Goal: Check status: Check status

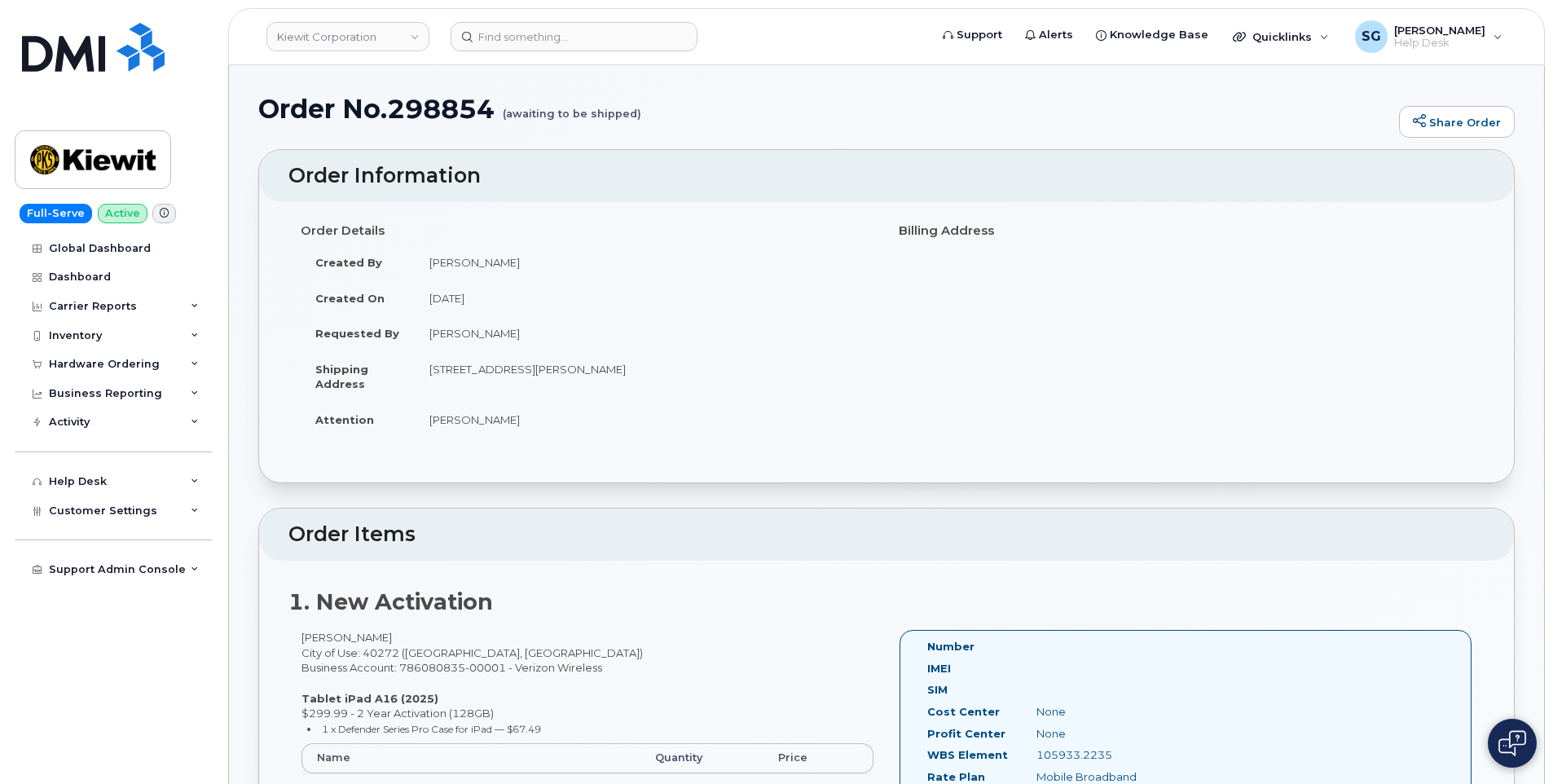
click at [335, 252] on td "Created By" at bounding box center [358, 262] width 114 height 36
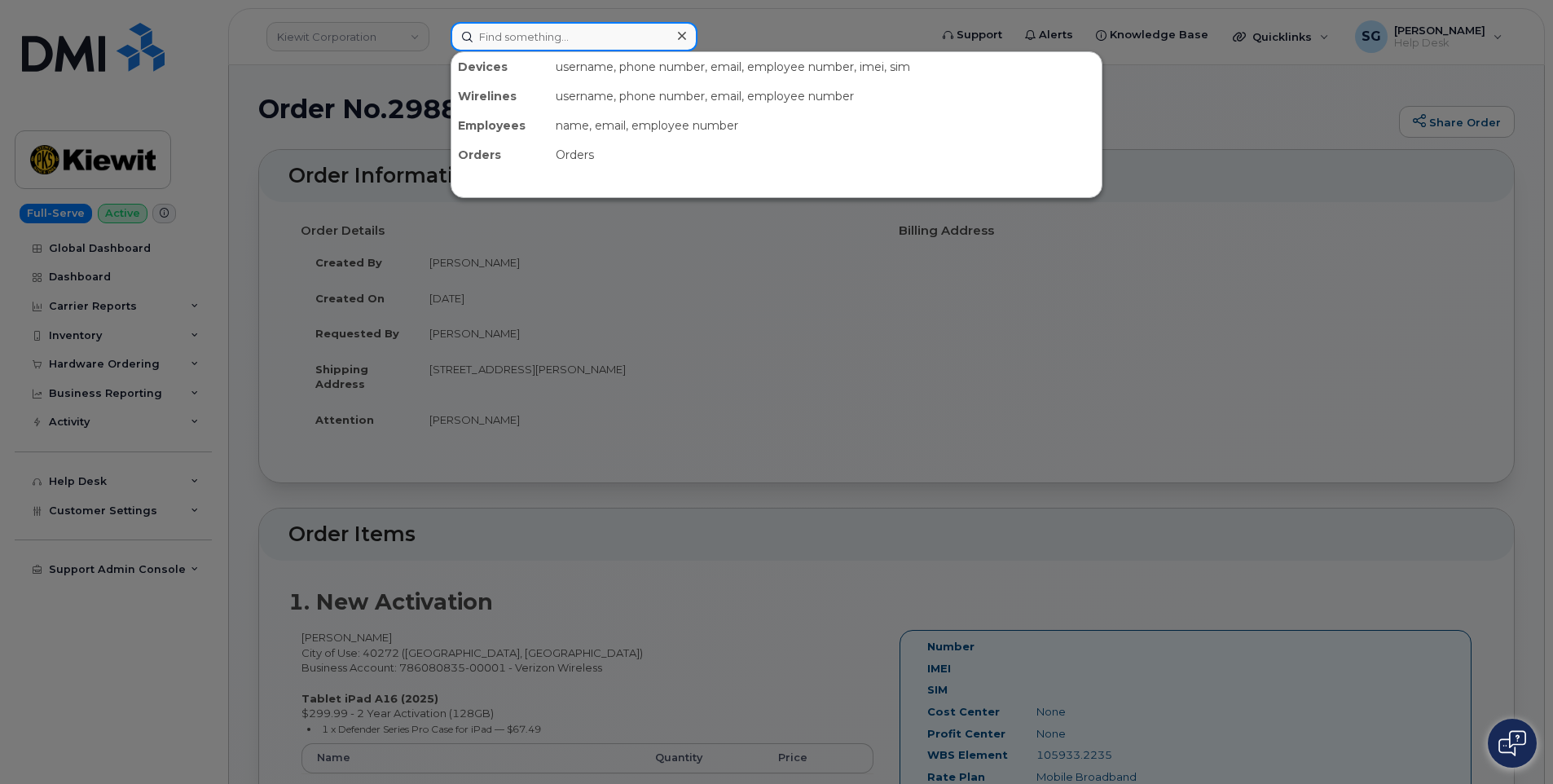
click at [587, 31] on input at bounding box center [574, 36] width 247 height 29
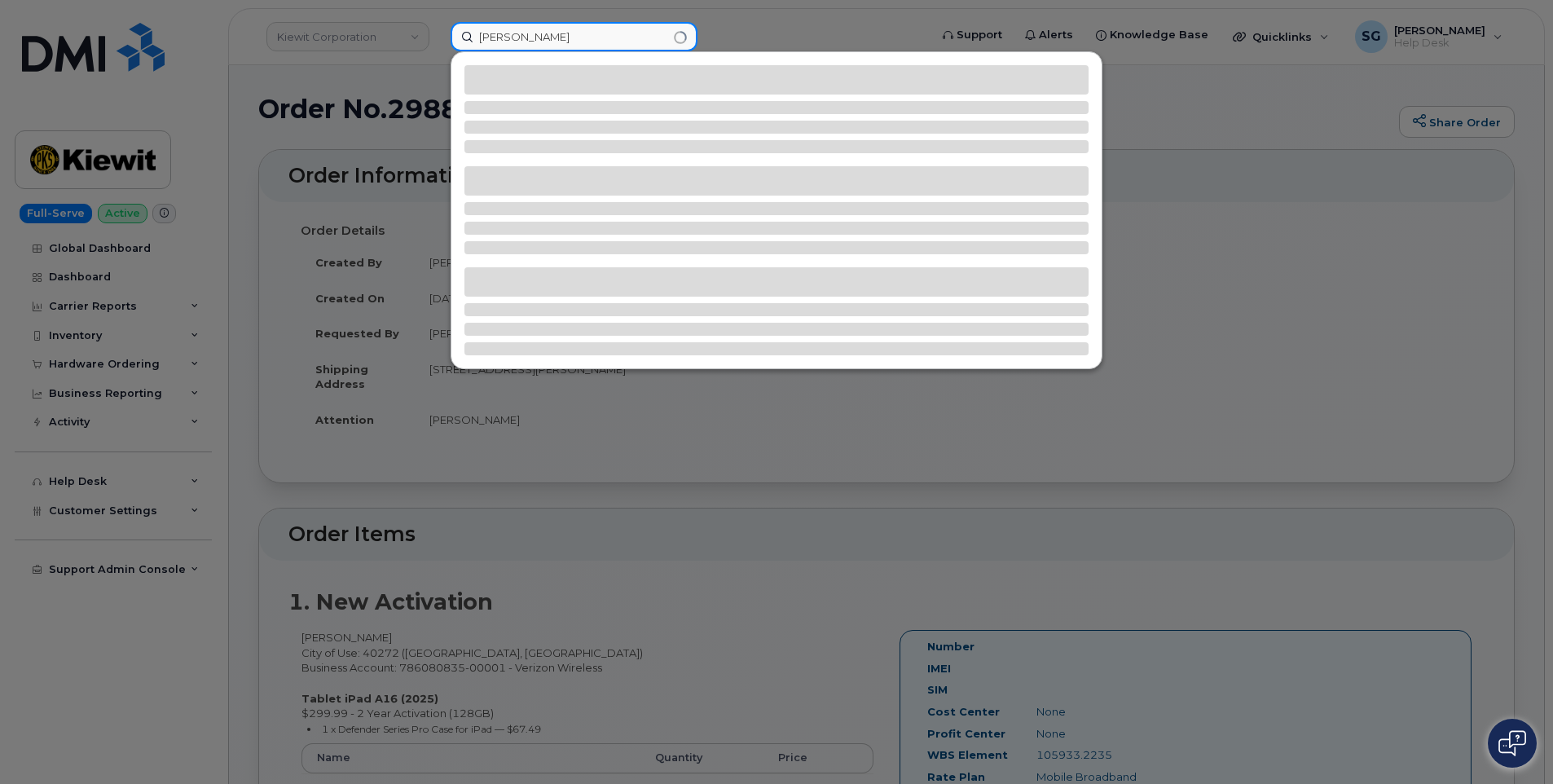
type input "TYLER HUFF"
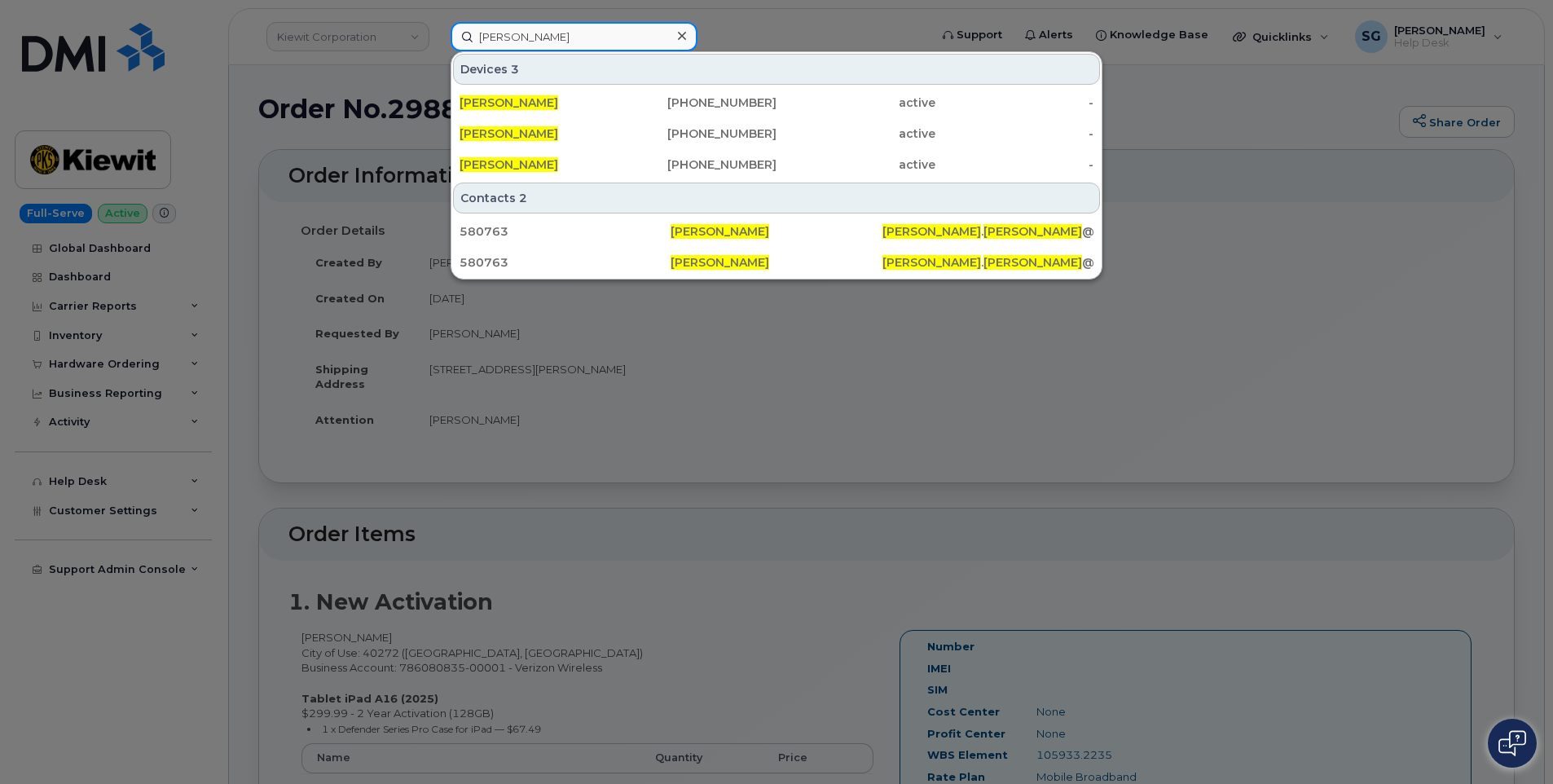
drag, startPoint x: 624, startPoint y: 35, endPoint x: 472, endPoint y: 34, distance: 152.0
click at [472, 34] on input "TYLER HUFF" at bounding box center [574, 36] width 247 height 29
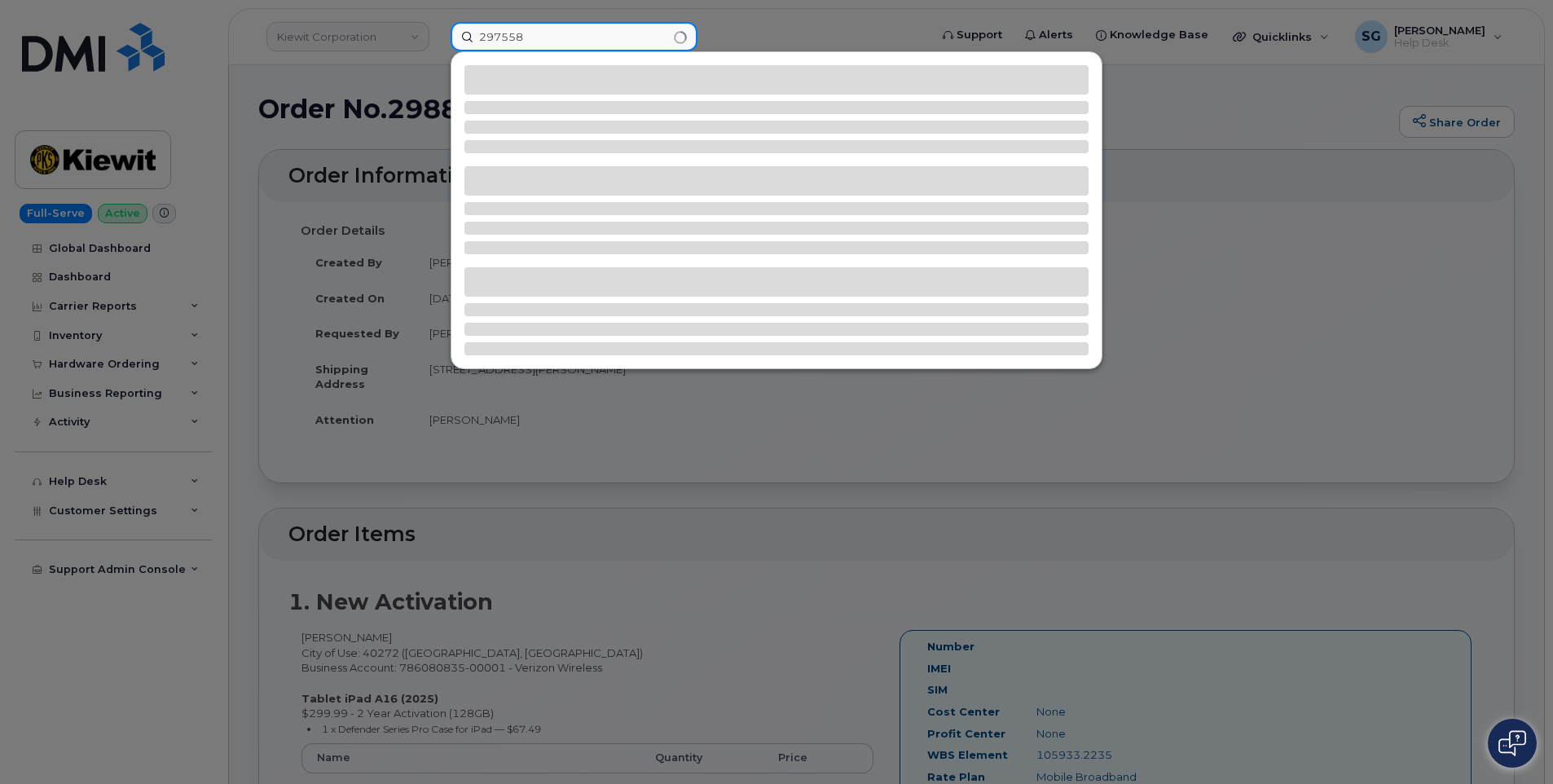
type input "297558"
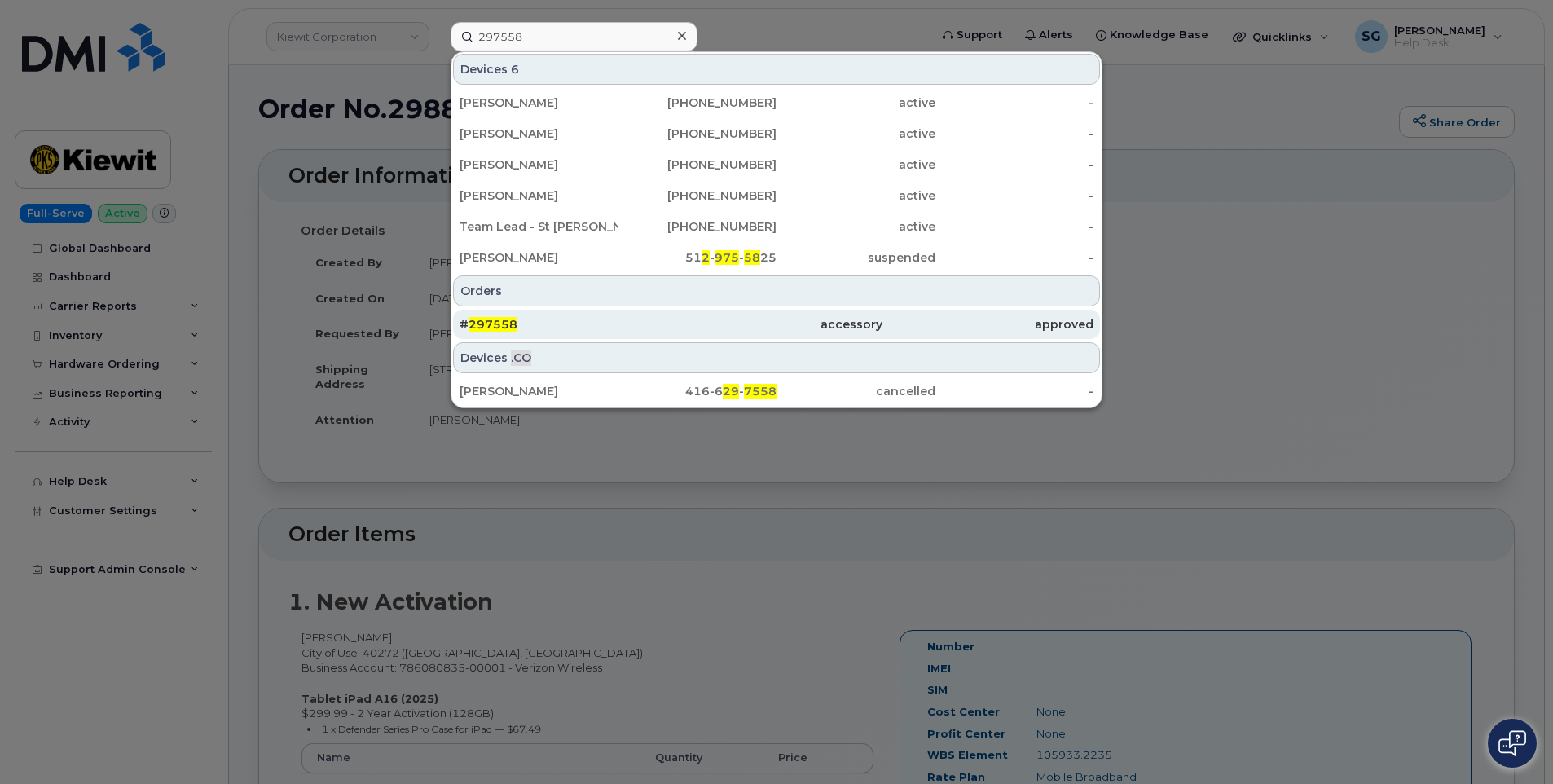
drag, startPoint x: 603, startPoint y: 315, endPoint x: 635, endPoint y: 324, distance: 33.2
click at [671, 315] on div "# 297558" at bounding box center [776, 324] width 211 height 29
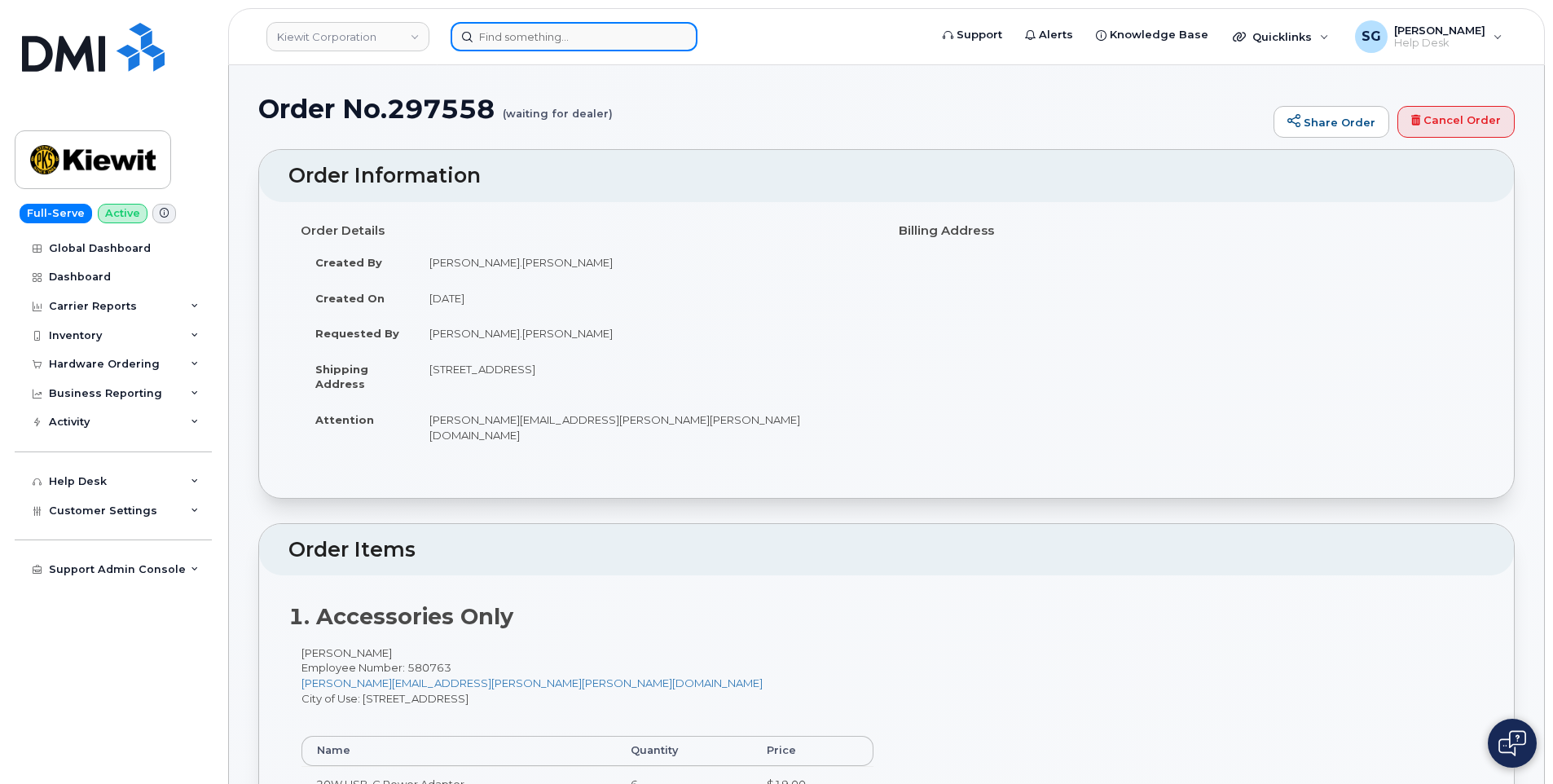
click at [546, 45] on input at bounding box center [574, 36] width 247 height 29
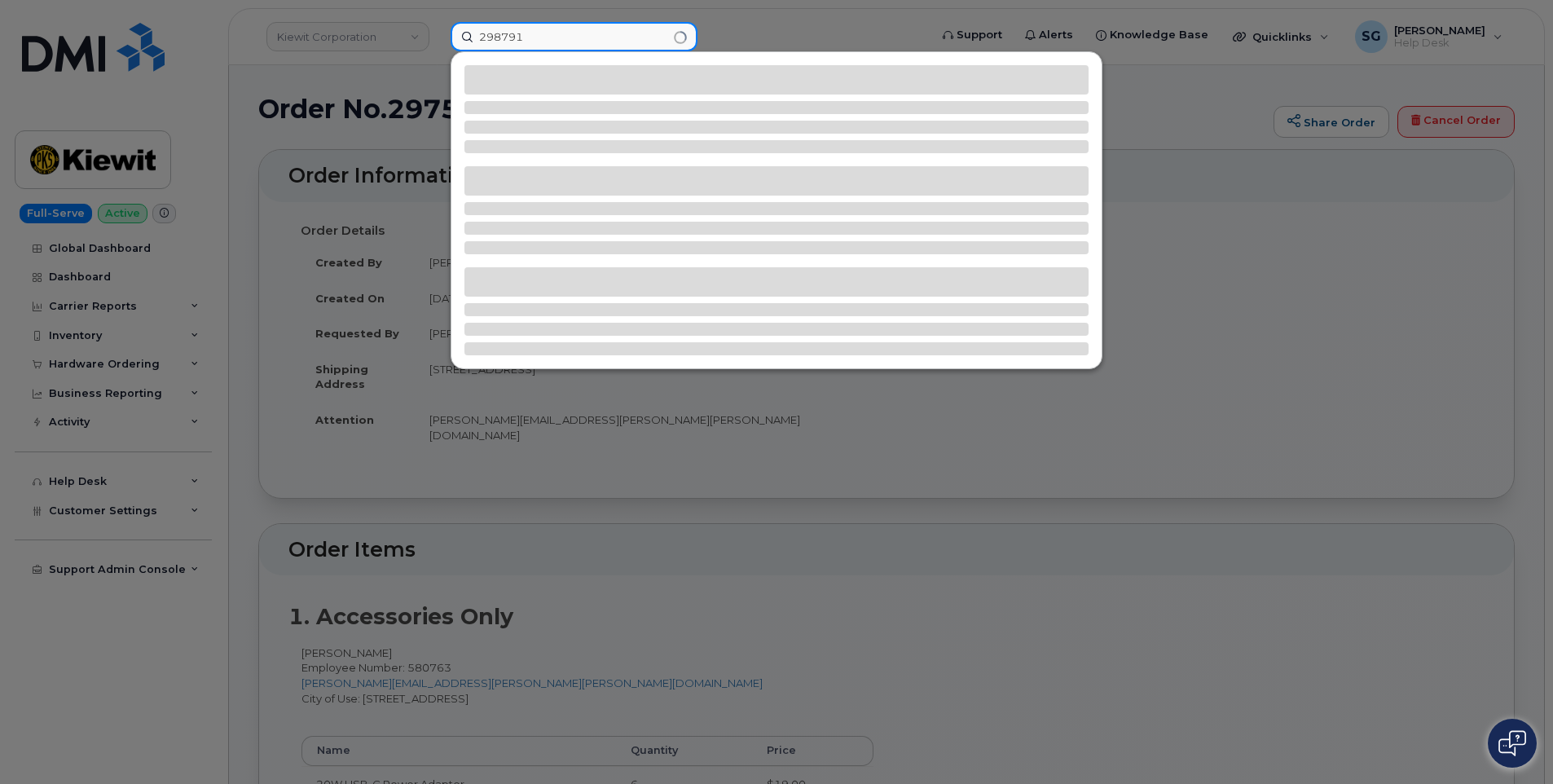
type input "298791"
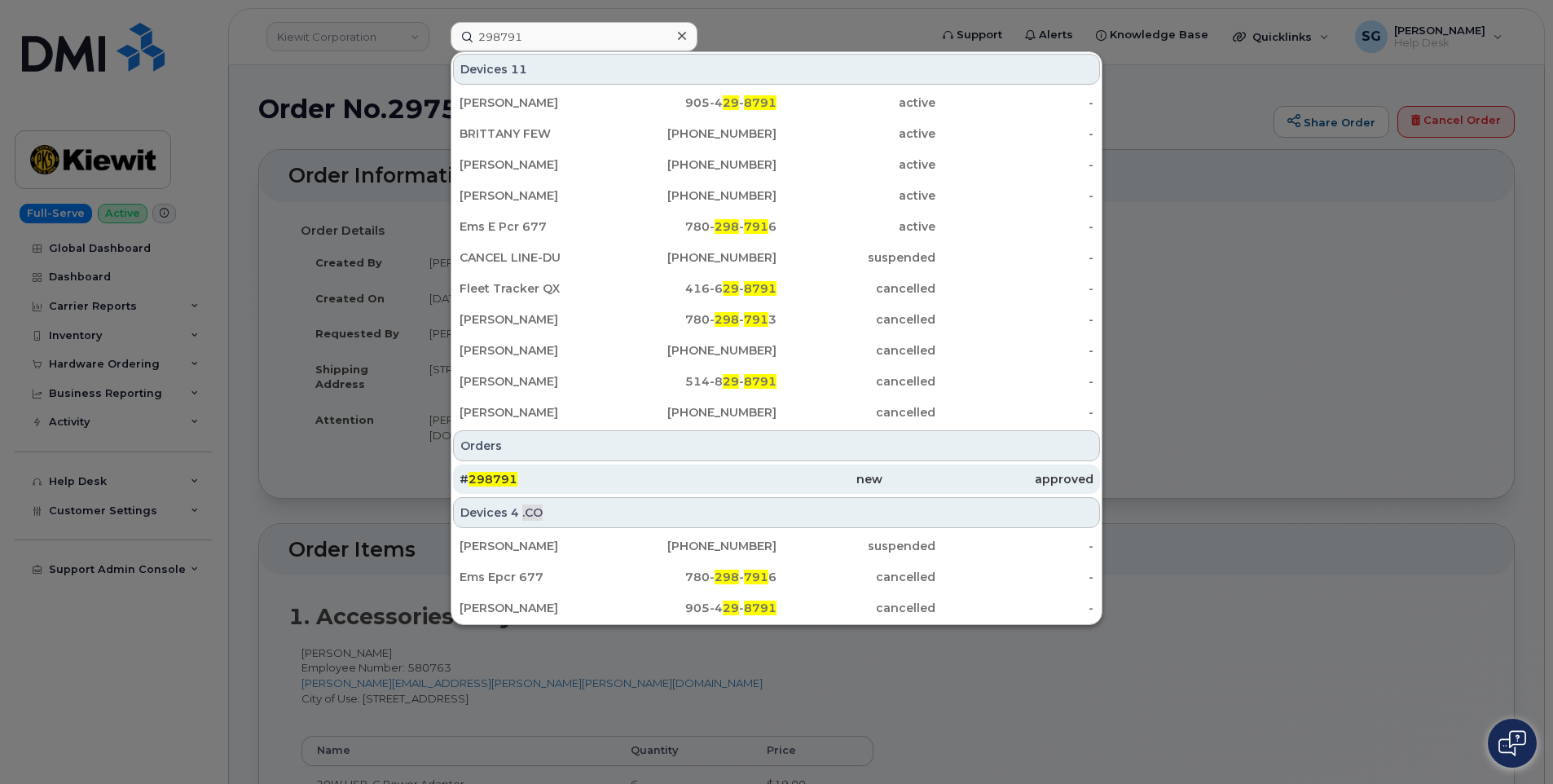
click at [769, 480] on div "new" at bounding box center [776, 479] width 211 height 16
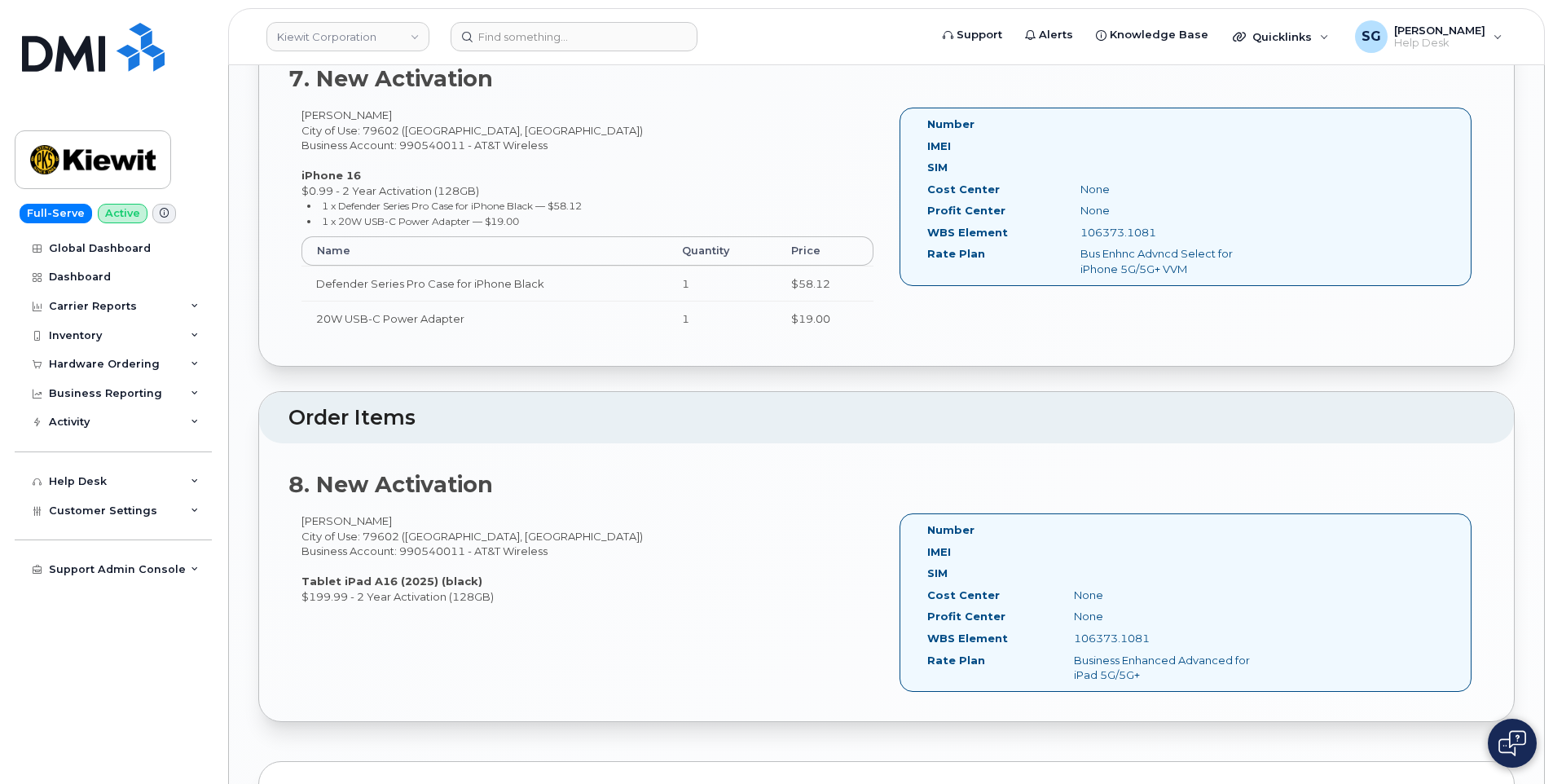
scroll to position [3097, 0]
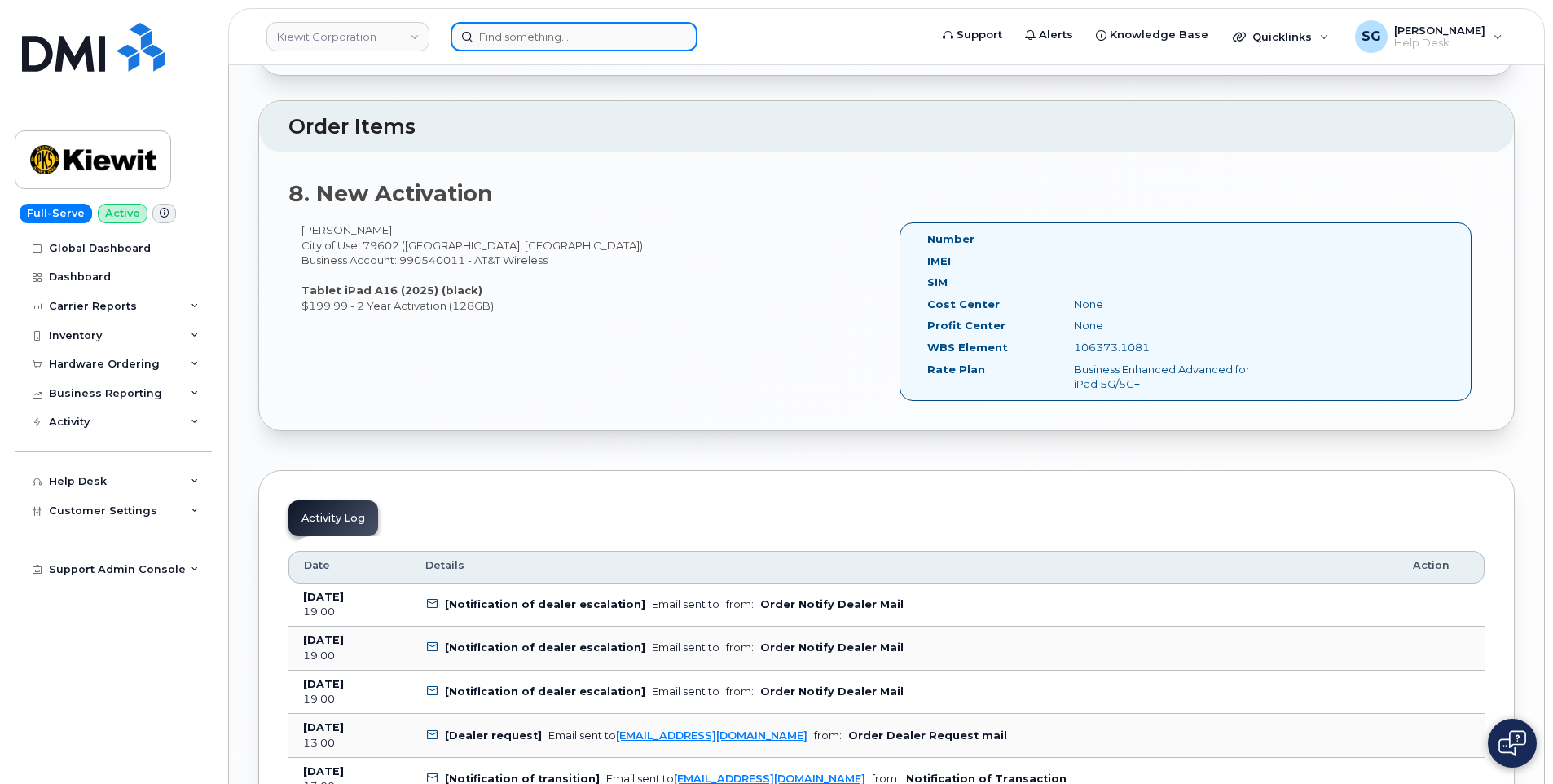
click at [507, 36] on input at bounding box center [574, 36] width 247 height 29
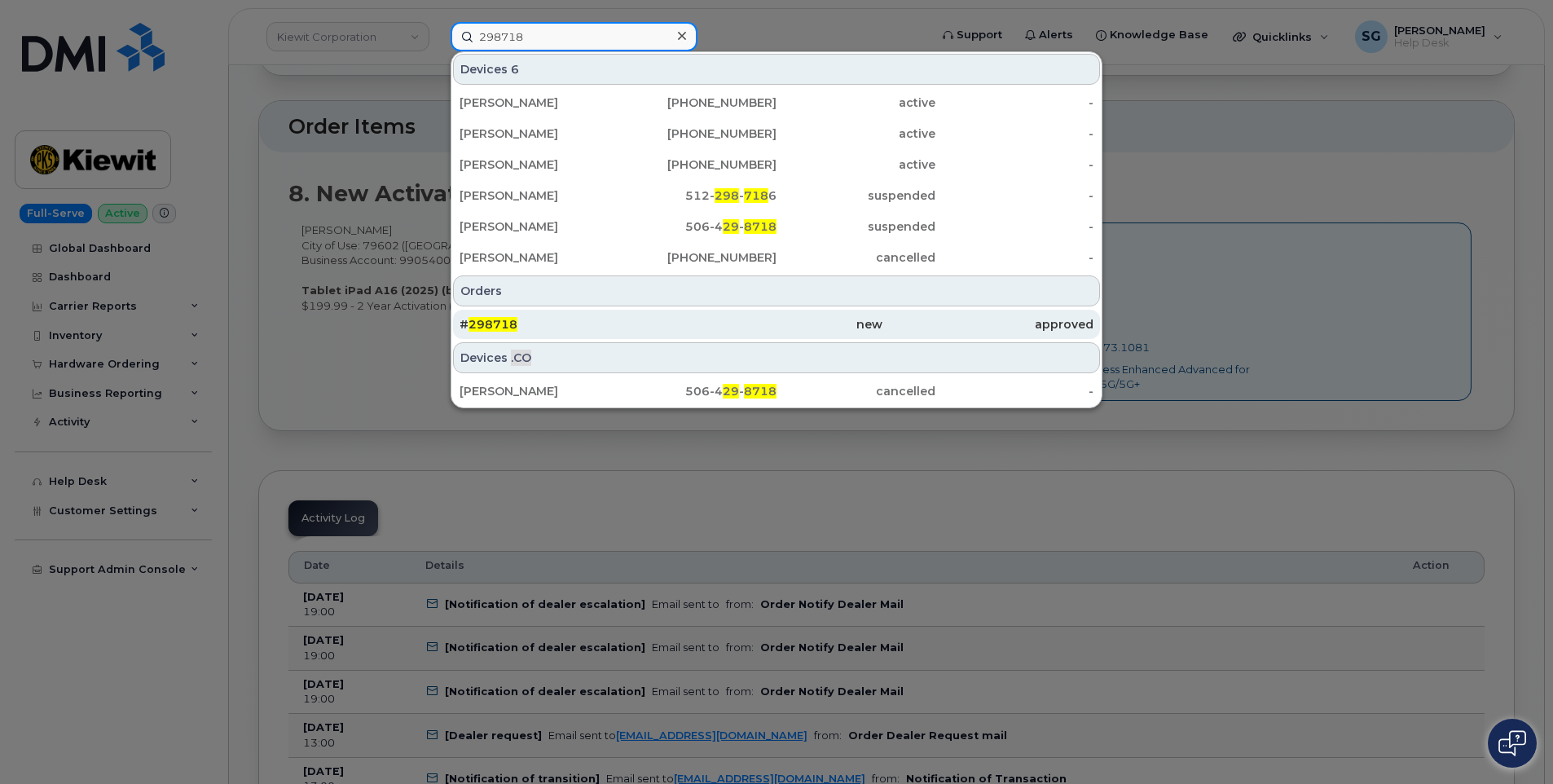
type input "298718"
drag, startPoint x: 728, startPoint y: 323, endPoint x: 706, endPoint y: 313, distance: 24.2
click at [728, 323] on div "new" at bounding box center [776, 324] width 211 height 16
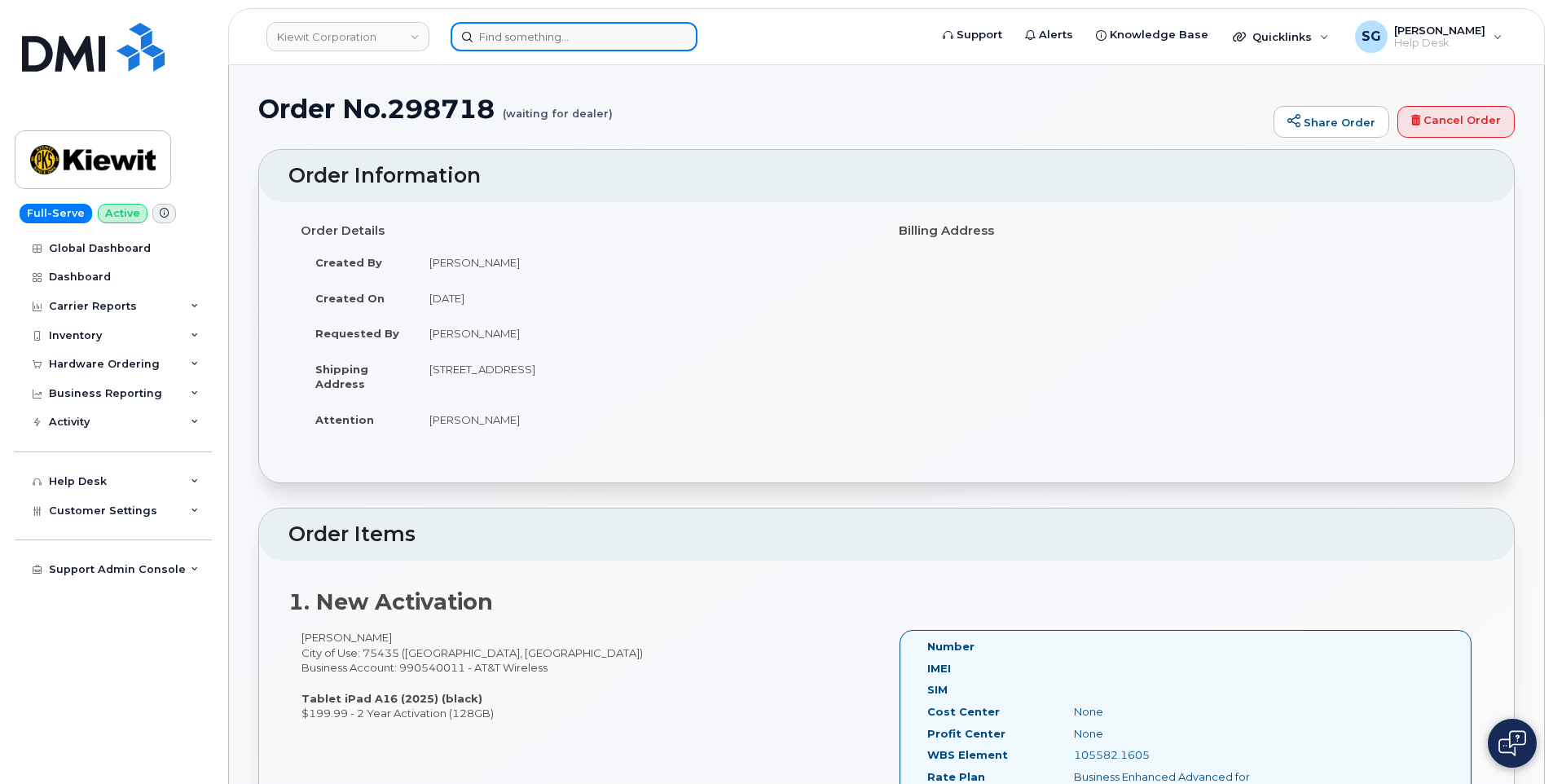
click at [492, 49] on input at bounding box center [574, 36] width 247 height 29
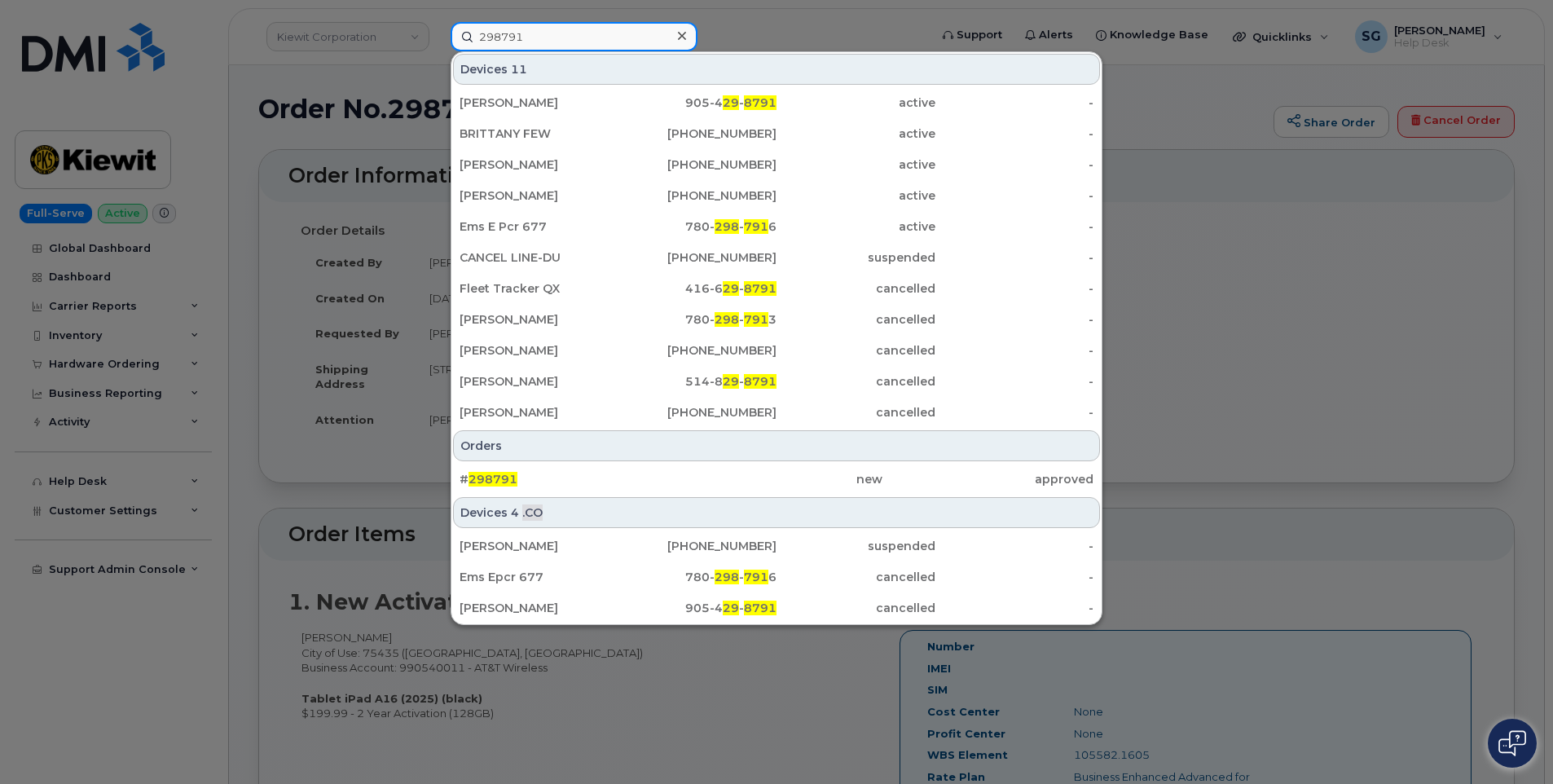
type input "298791"
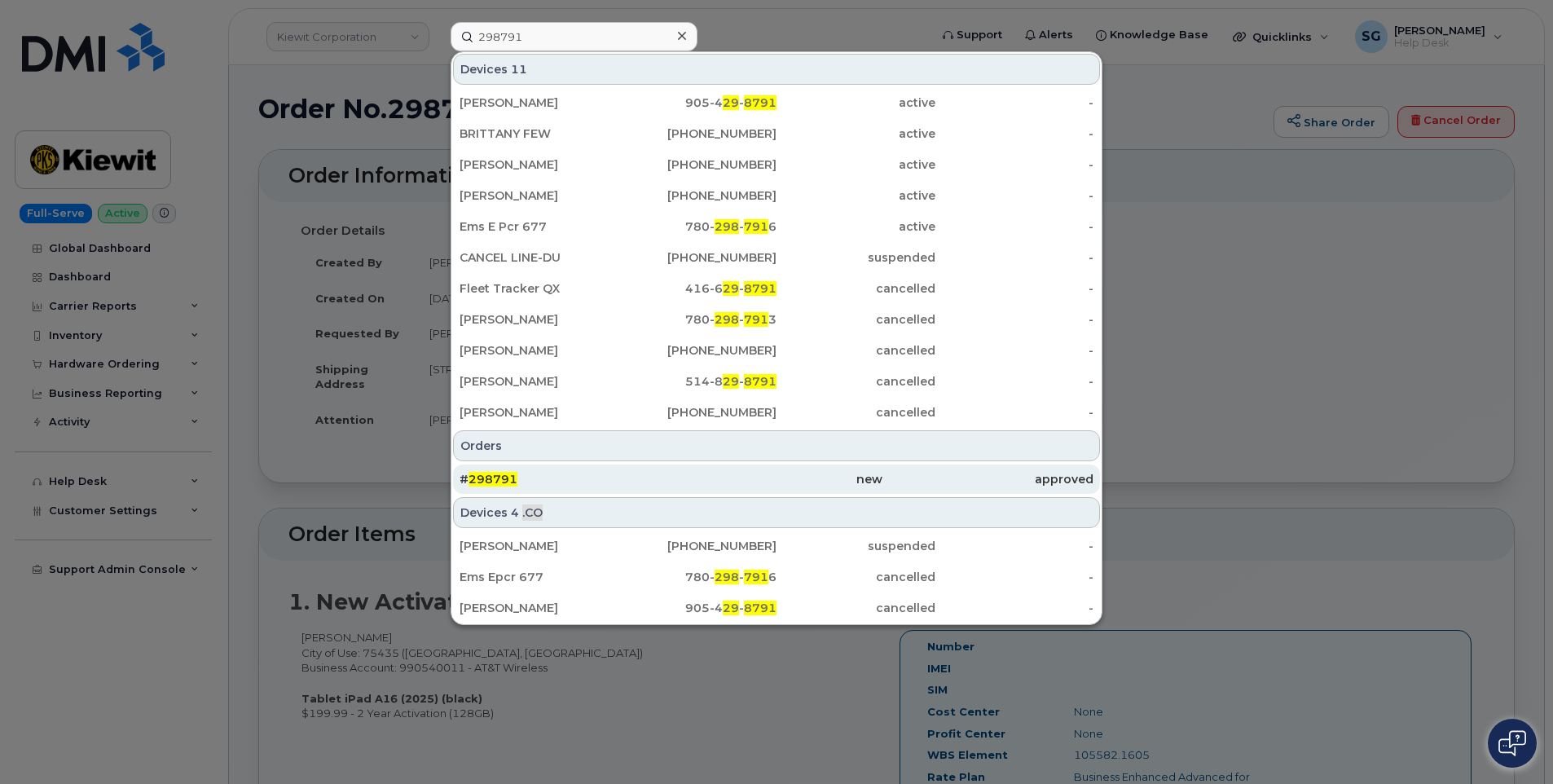
click at [631, 479] on div "# 298791" at bounding box center [565, 479] width 211 height 16
